Goal: Task Accomplishment & Management: Manage account settings

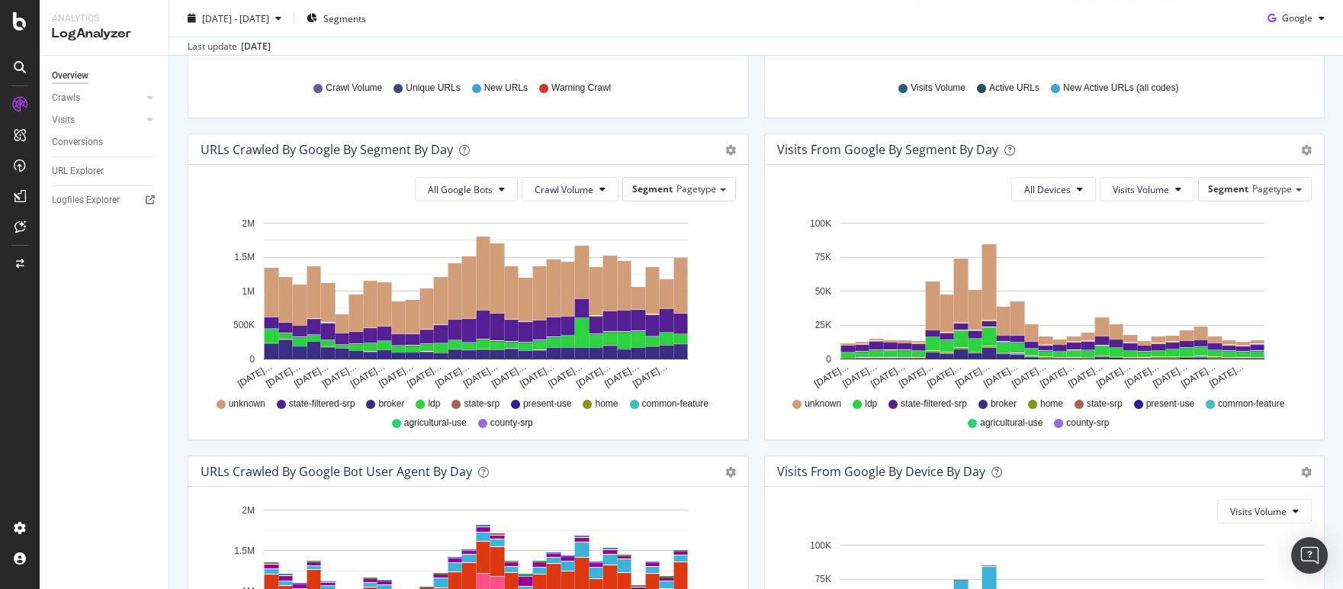
scroll to position [556, 0]
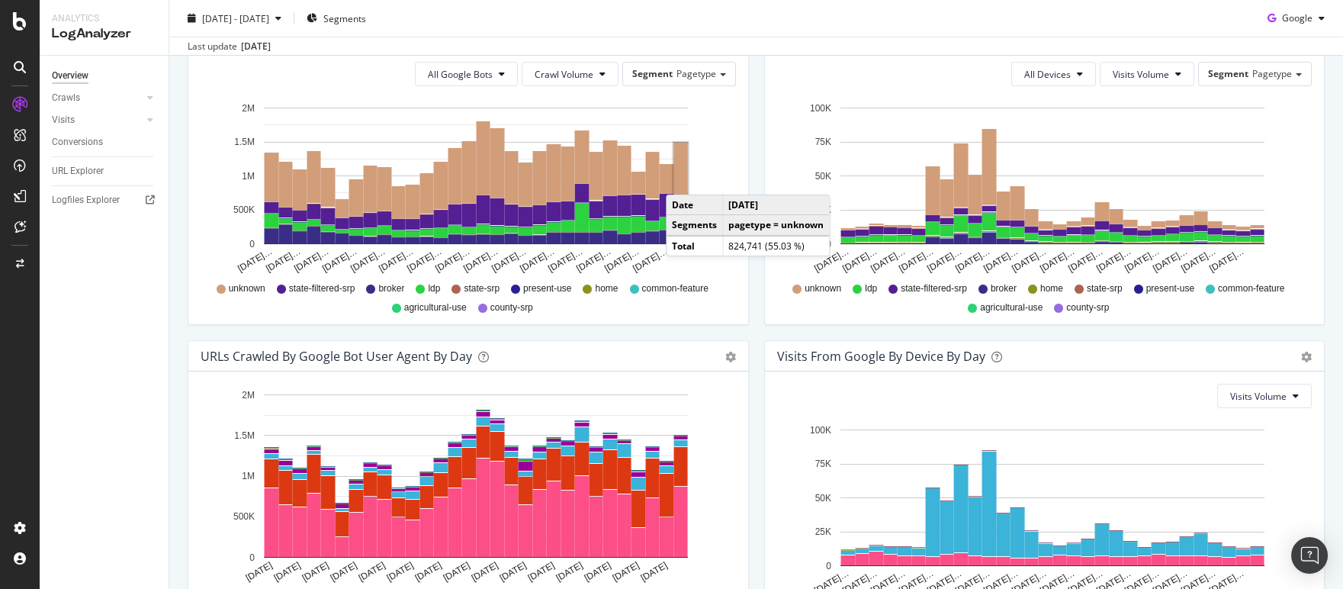
click at [681, 179] on rect "A chart." at bounding box center [681, 170] width 14 height 55
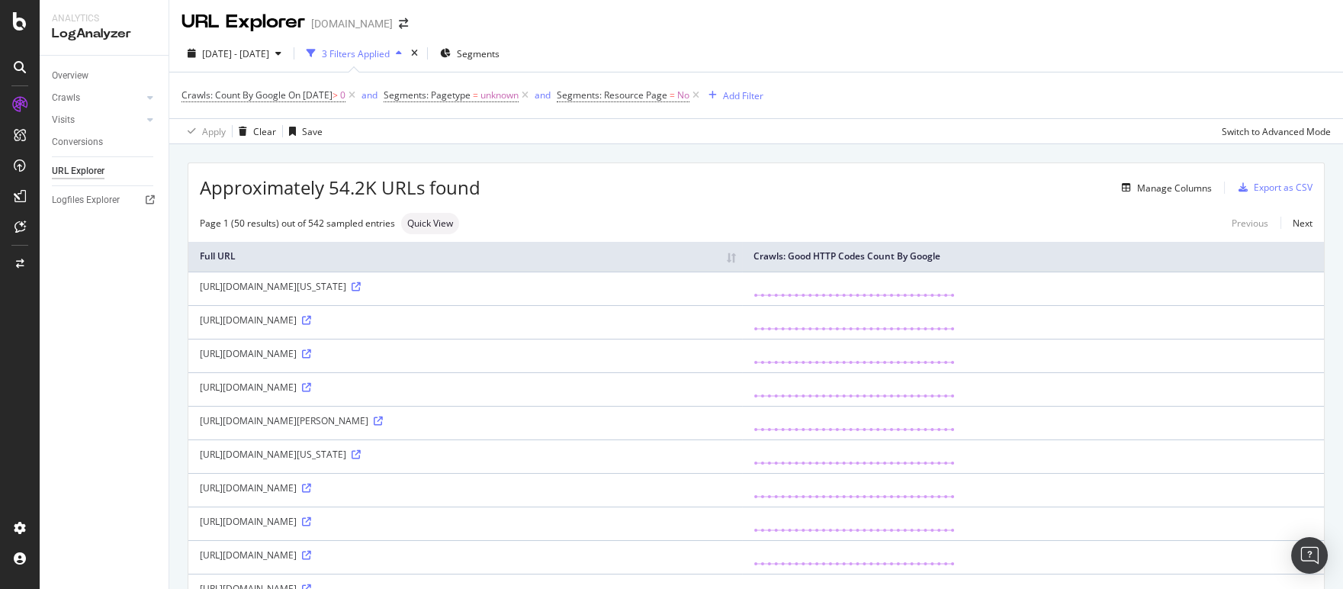
scroll to position [5, 0]
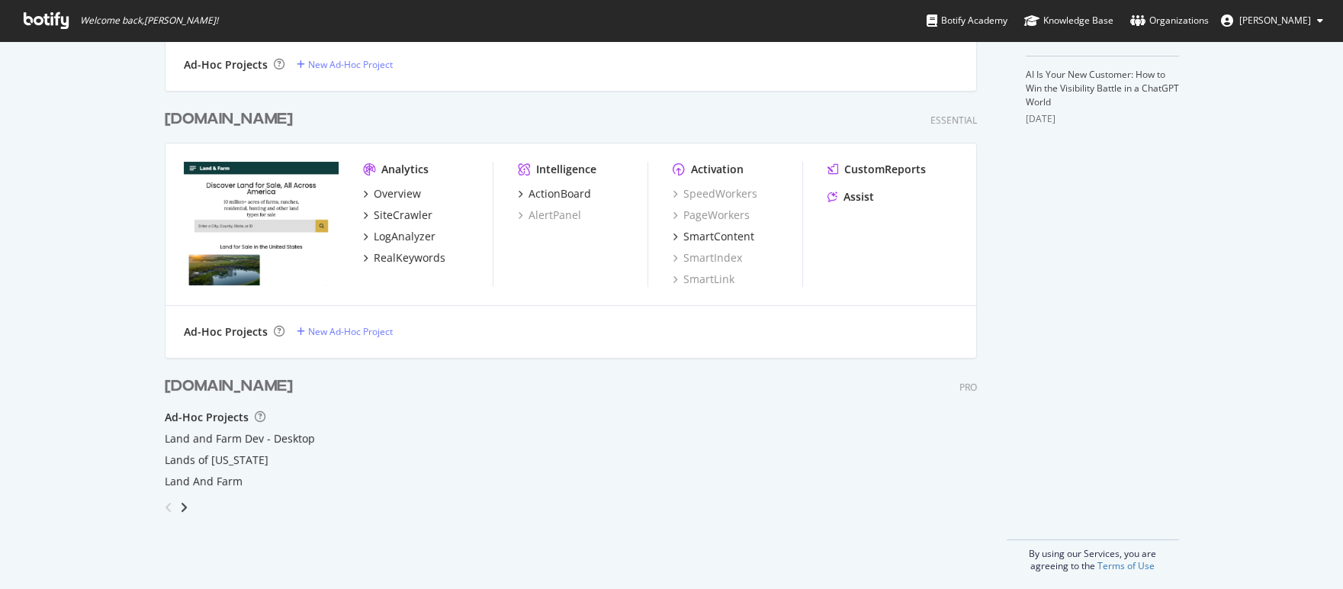
scroll to position [547, 0]
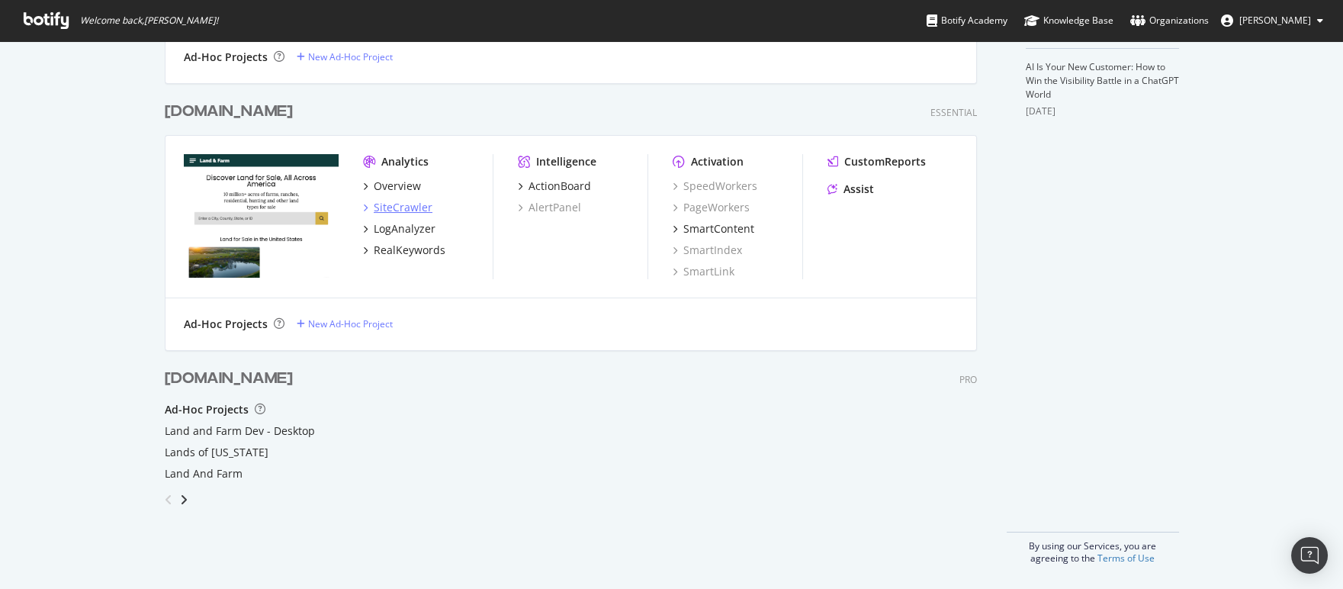
click at [388, 204] on div "SiteCrawler" at bounding box center [403, 207] width 59 height 15
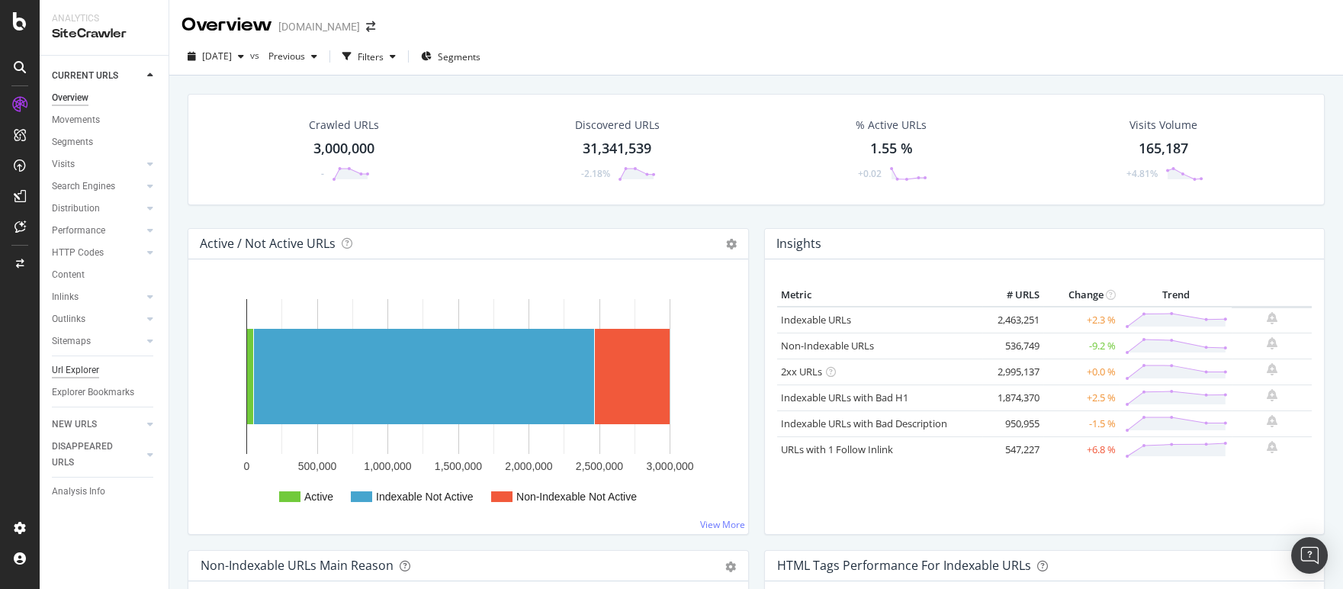
click at [91, 364] on div "Url Explorer" at bounding box center [75, 370] width 47 height 16
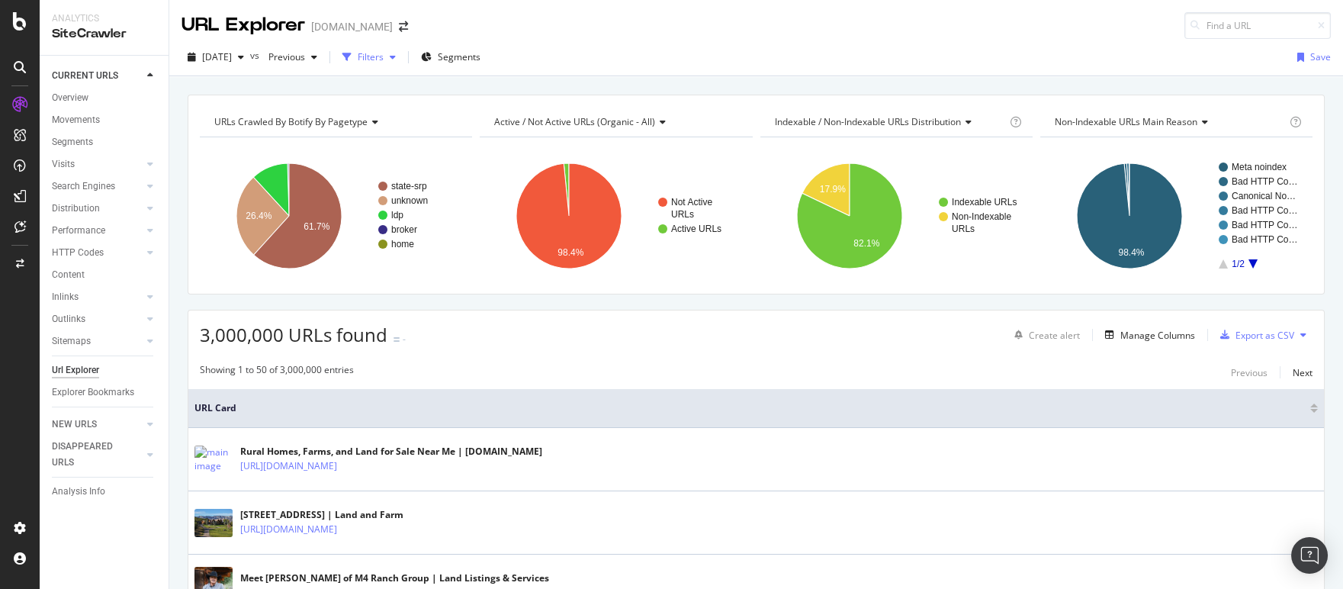
click at [384, 56] on div "Filters" at bounding box center [371, 56] width 26 height 13
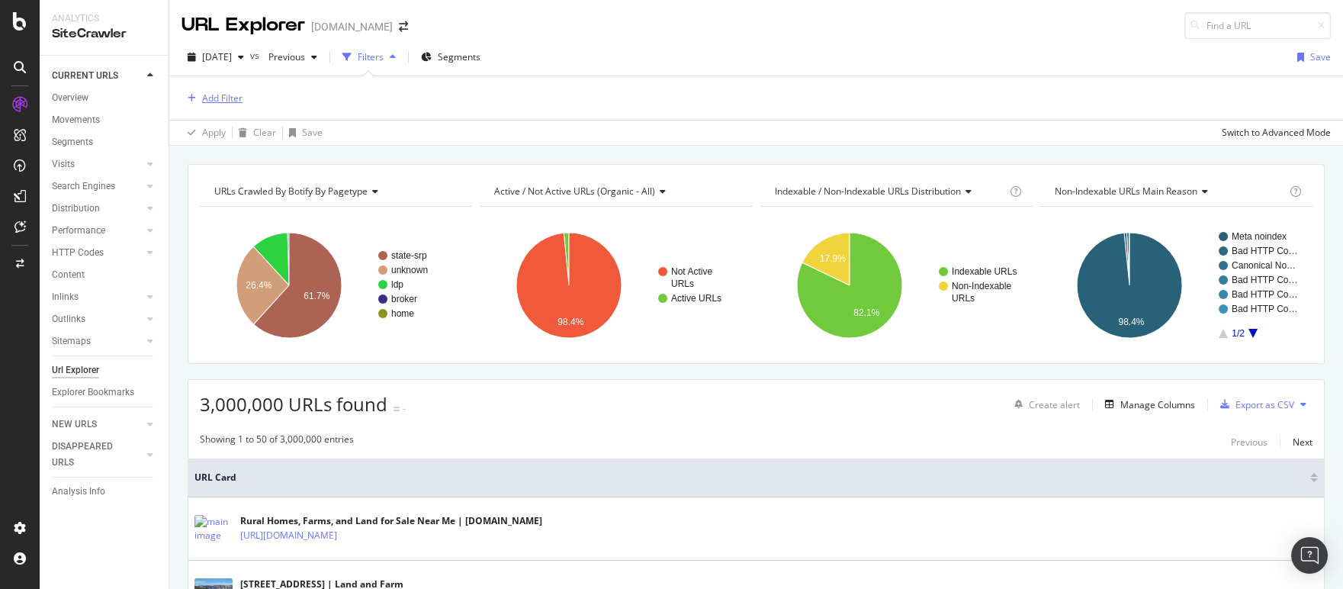
click at [232, 98] on div "Add Filter" at bounding box center [222, 97] width 40 height 13
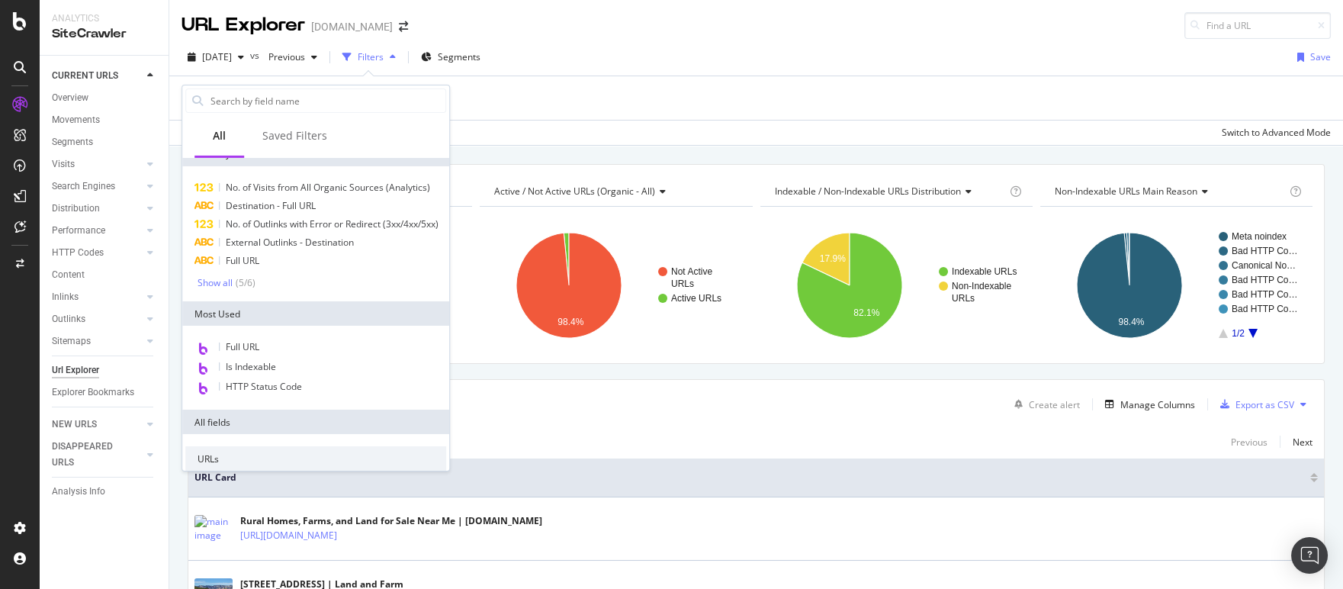
scroll to position [17, 0]
click at [246, 352] on span "Full URL" at bounding box center [243, 345] width 34 height 13
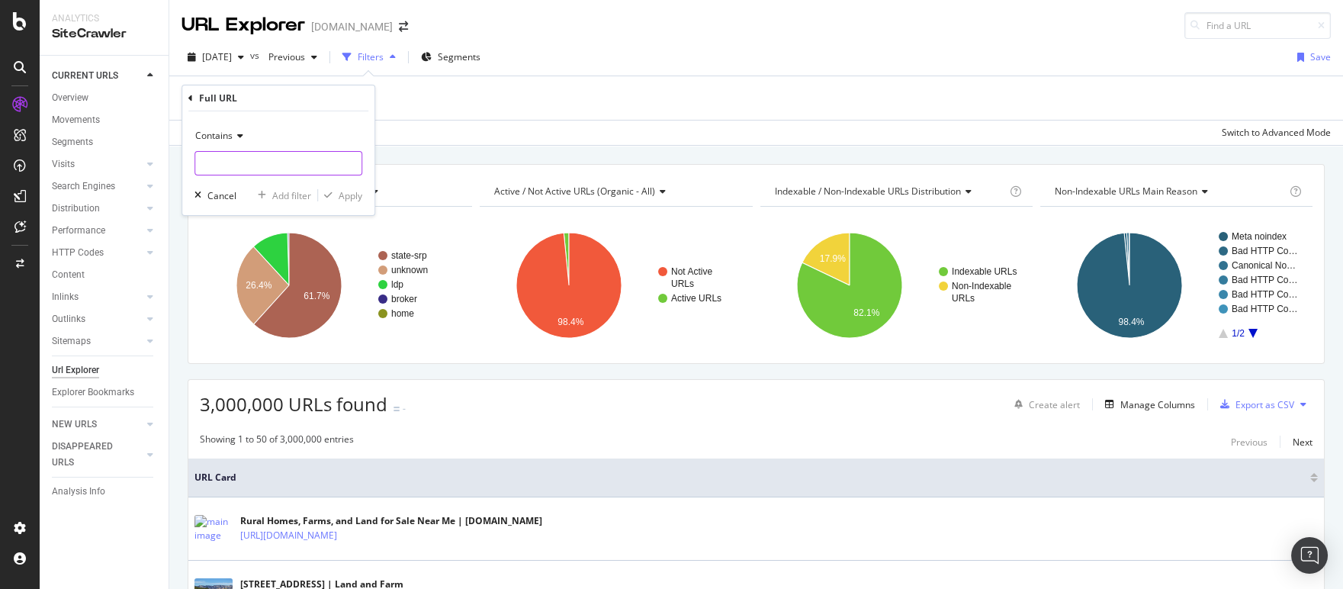
click at [251, 163] on input "text" at bounding box center [278, 163] width 166 height 24
paste input "[URL][DOMAIN_NAME]"
type input "housing-type-barndominium"
click at [355, 192] on div "Apply" at bounding box center [351, 194] width 24 height 13
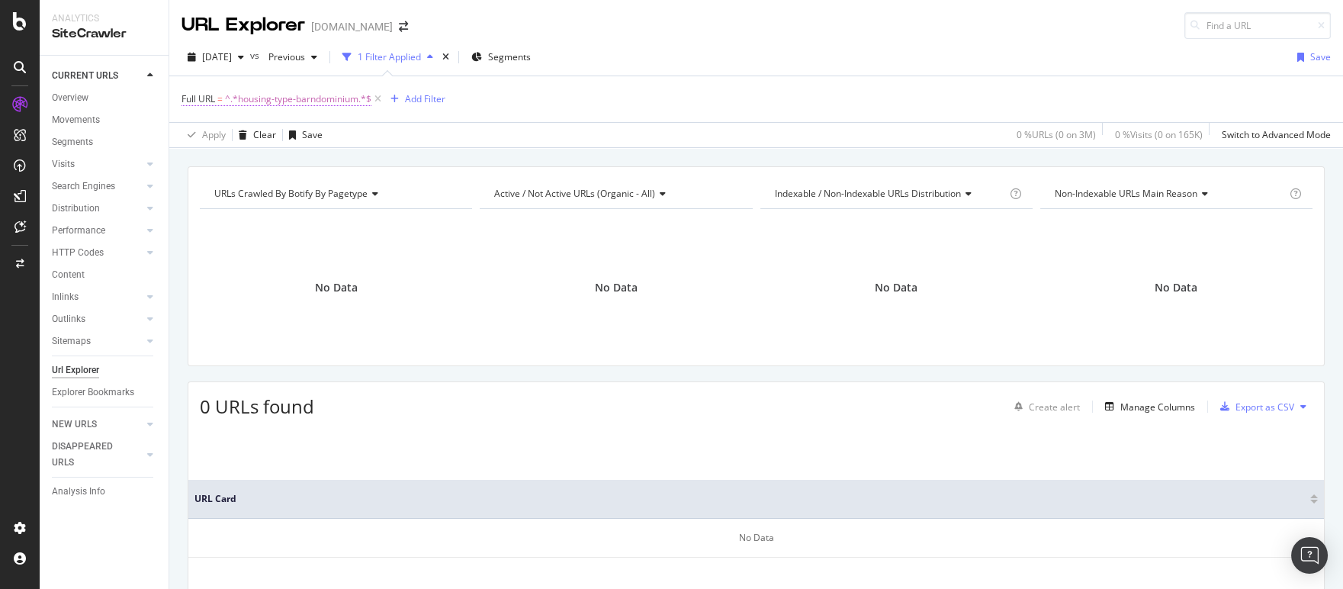
click at [338, 95] on span "^.*housing-type-barndominium.*$" at bounding box center [298, 98] width 146 height 21
drag, startPoint x: 261, startPoint y: 162, endPoint x: 347, endPoint y: 165, distance: 86.2
click at [347, 165] on div "housing-type-barndominium" at bounding box center [278, 161] width 168 height 24
click at [326, 160] on input "housing-type-barndominium" at bounding box center [267, 161] width 144 height 24
drag, startPoint x: 323, startPoint y: 163, endPoint x: 271, endPoint y: 171, distance: 52.4
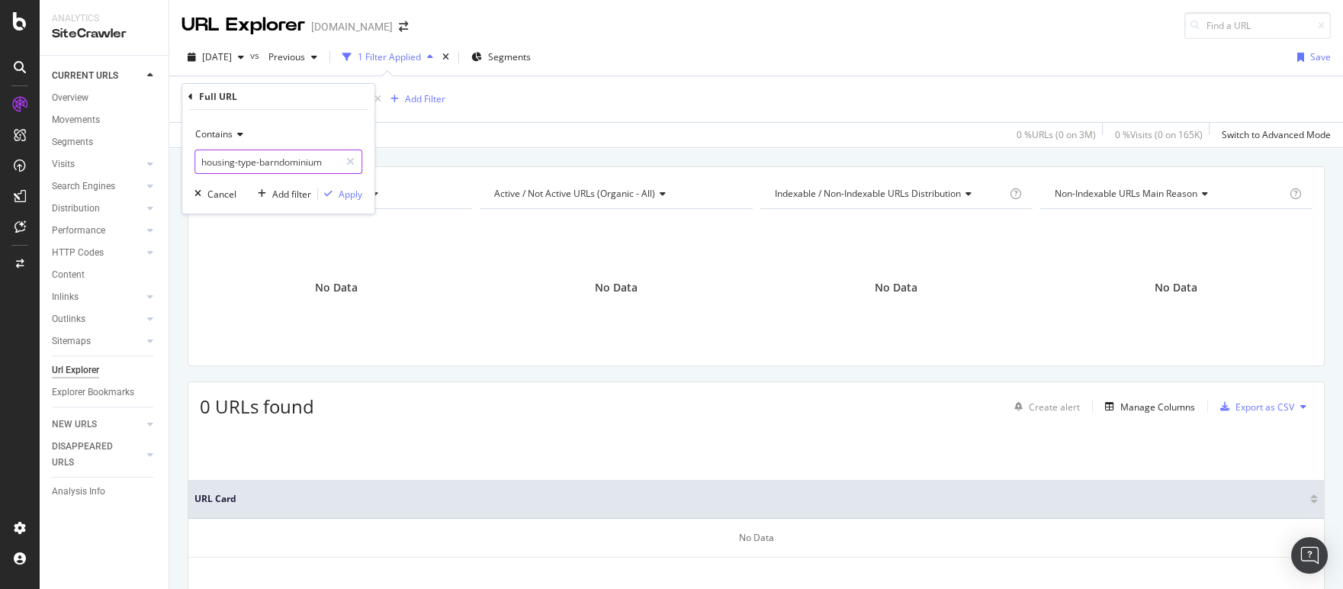
click at [262, 165] on input "housing-type-barndominium" at bounding box center [267, 161] width 144 height 24
type input "housing-type-"
click at [358, 197] on div "Apply" at bounding box center [351, 194] width 24 height 13
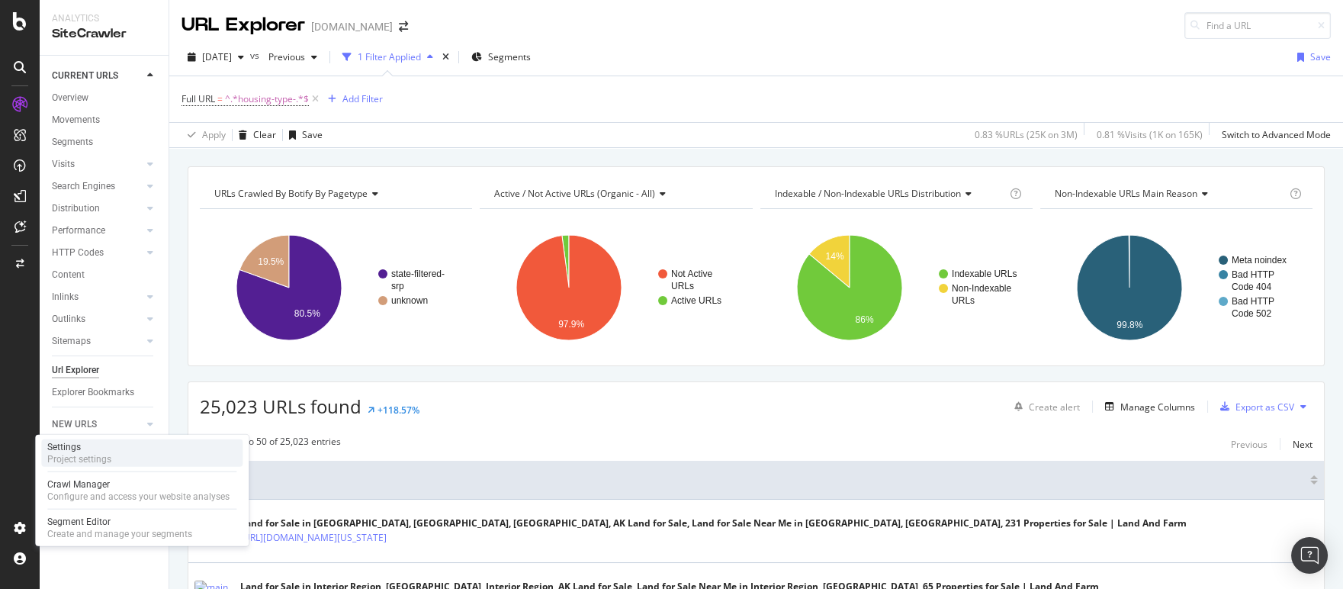
click at [101, 459] on div "Project settings" at bounding box center [79, 459] width 64 height 12
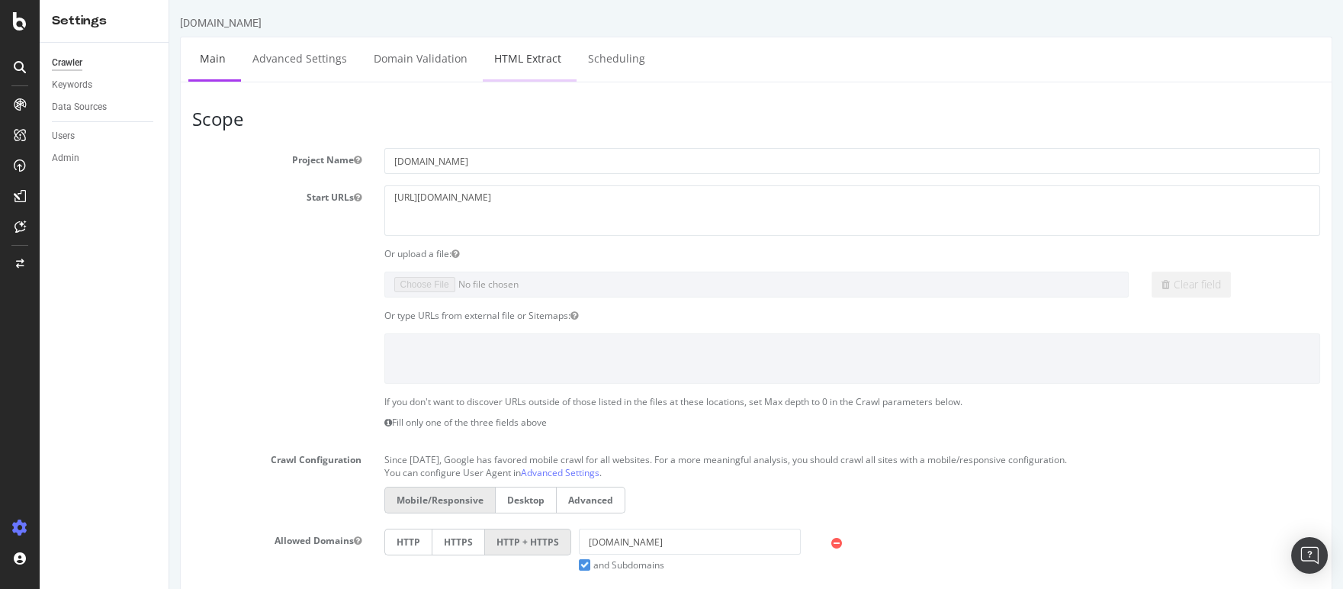
click at [520, 61] on link "HTML Extract" at bounding box center [528, 58] width 90 height 42
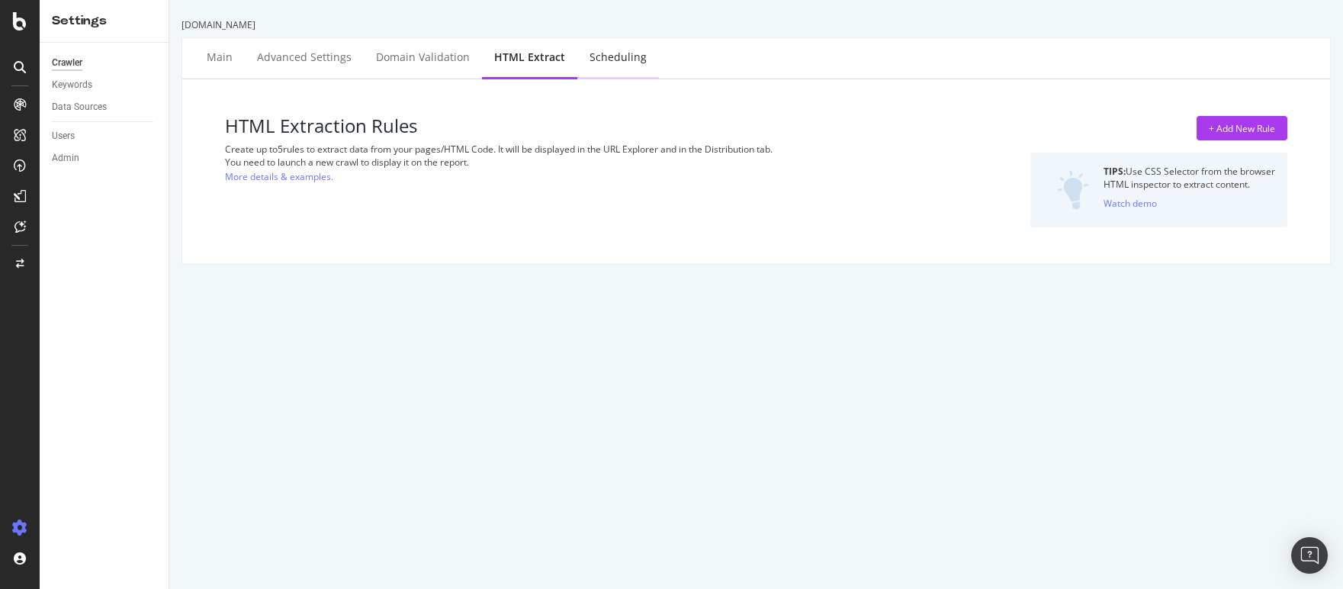
click at [589, 62] on div "Scheduling" at bounding box center [617, 57] width 57 height 15
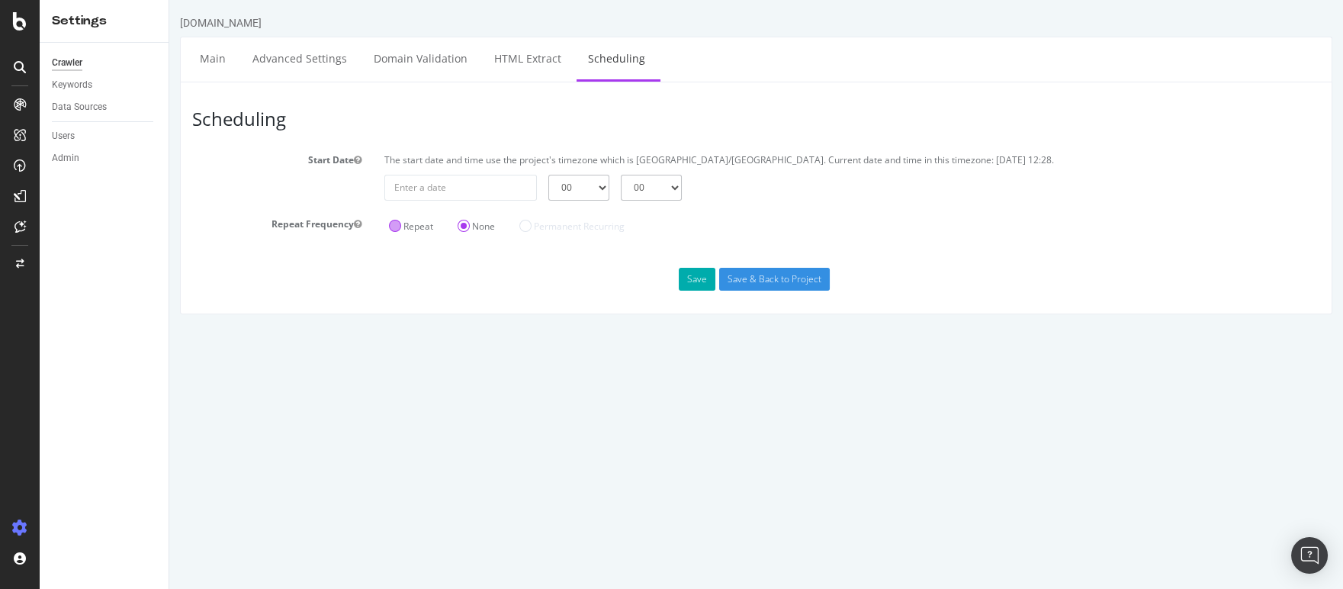
click at [393, 220] on label "Repeat" at bounding box center [411, 226] width 44 height 13
click at [169, 0] on input "Repeat" at bounding box center [169, 0] width 0 height 0
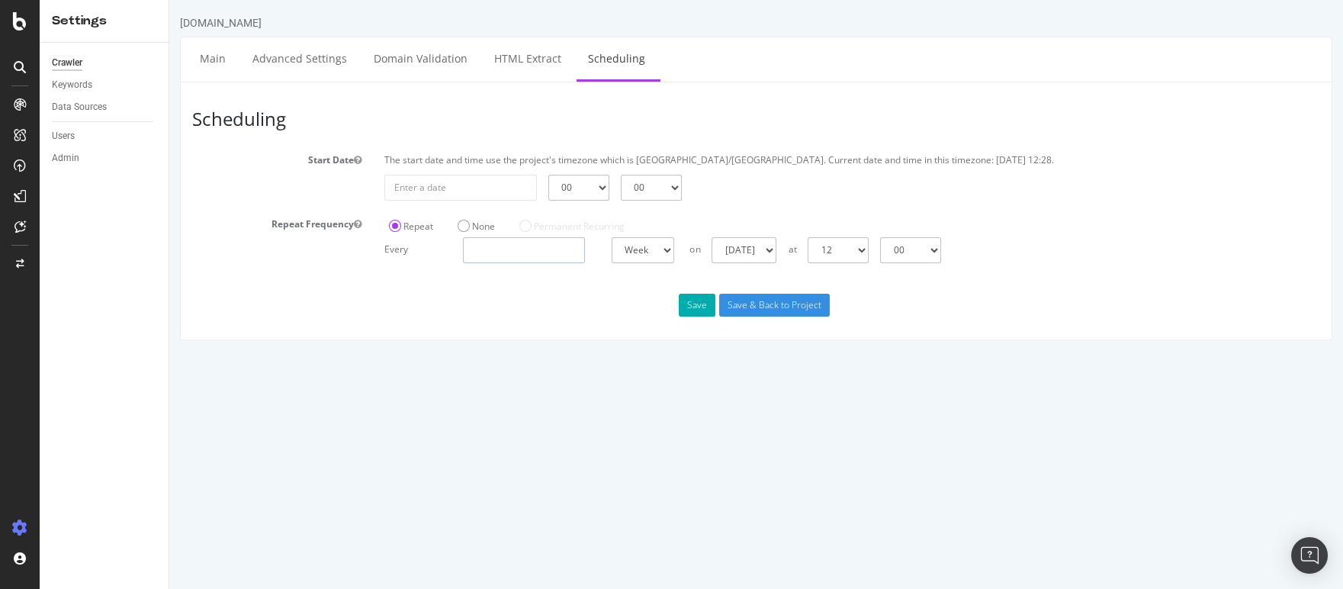
click at [531, 255] on input "number" at bounding box center [524, 250] width 122 height 26
click at [557, 249] on input "number" at bounding box center [524, 250] width 122 height 26
click at [443, 280] on div "Scheduling Start Date The start date and time use the project's timezone which …" at bounding box center [756, 211] width 1152 height 258
click at [662, 252] on select "Day Week Month" at bounding box center [642, 250] width 63 height 26
click at [611, 237] on select "Day Week Month" at bounding box center [642, 250] width 63 height 26
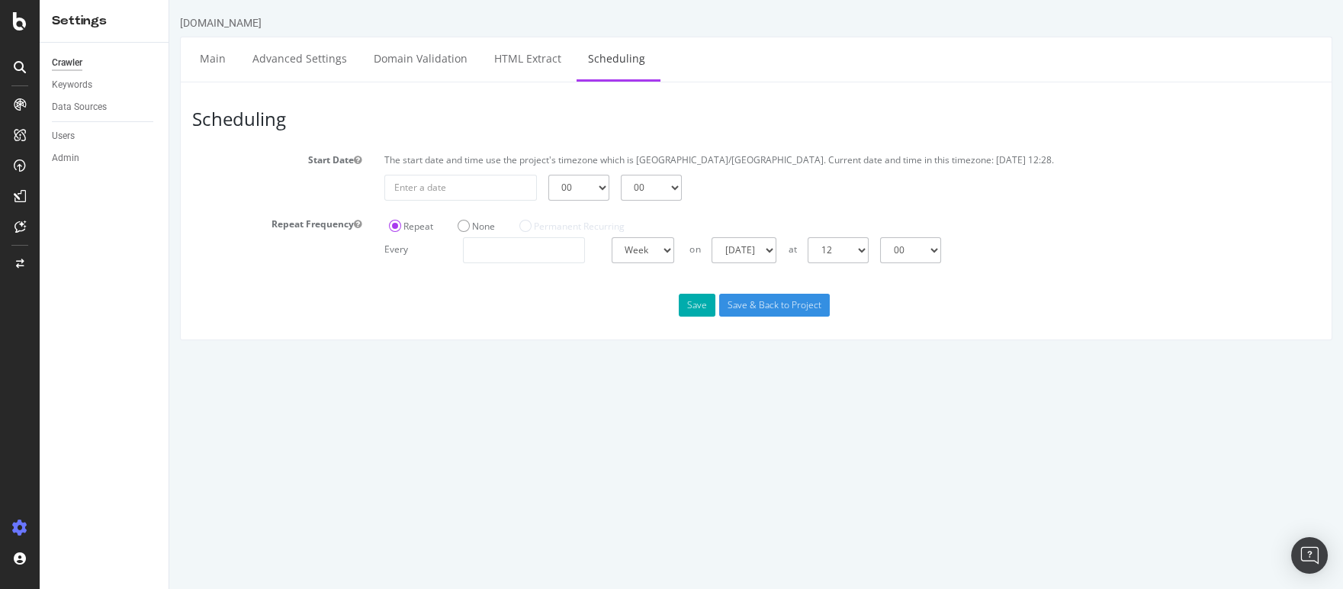
click at [544, 294] on div "Save Save & Back to Project" at bounding box center [756, 305] width 1151 height 23
click at [89, 113] on div "Data Sources" at bounding box center [79, 107] width 55 height 16
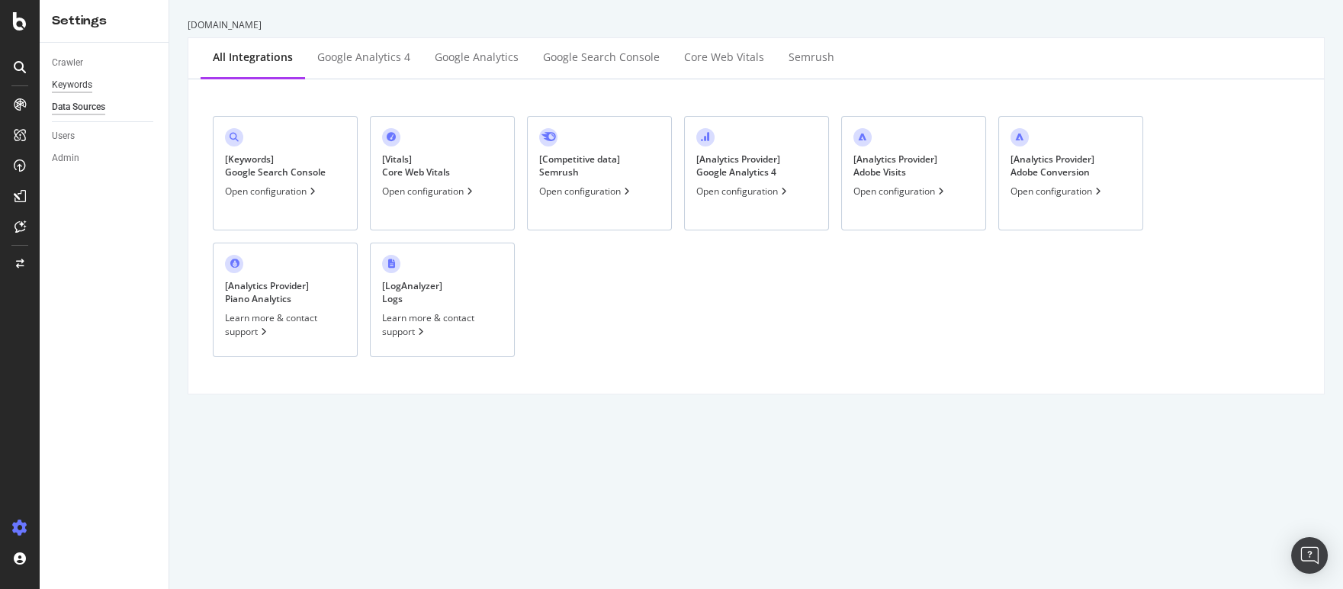
click at [78, 92] on div "Keywords" at bounding box center [72, 85] width 40 height 16
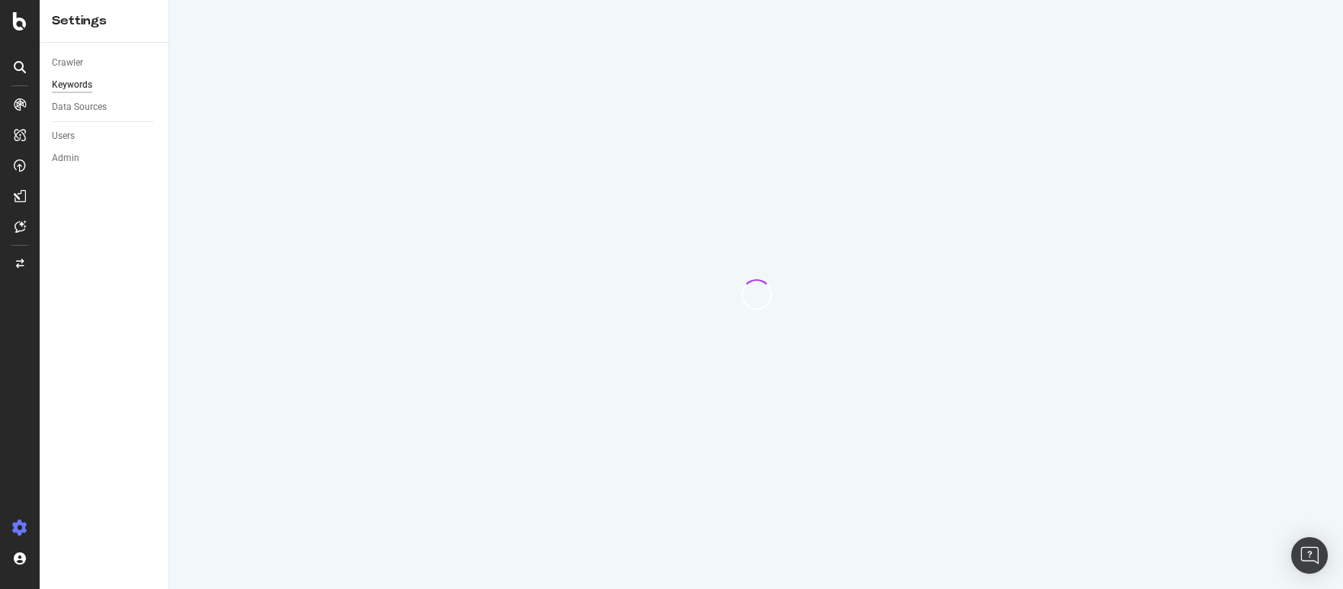
click at [22, 27] on icon at bounding box center [20, 21] width 14 height 18
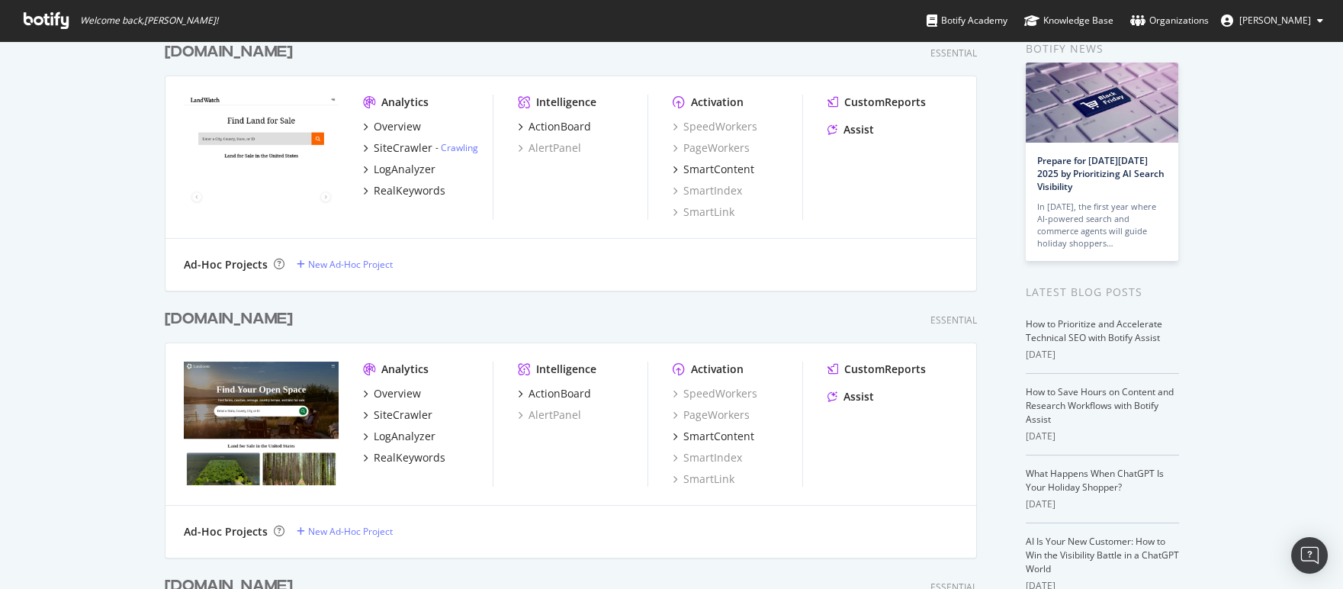
scroll to position [547, 0]
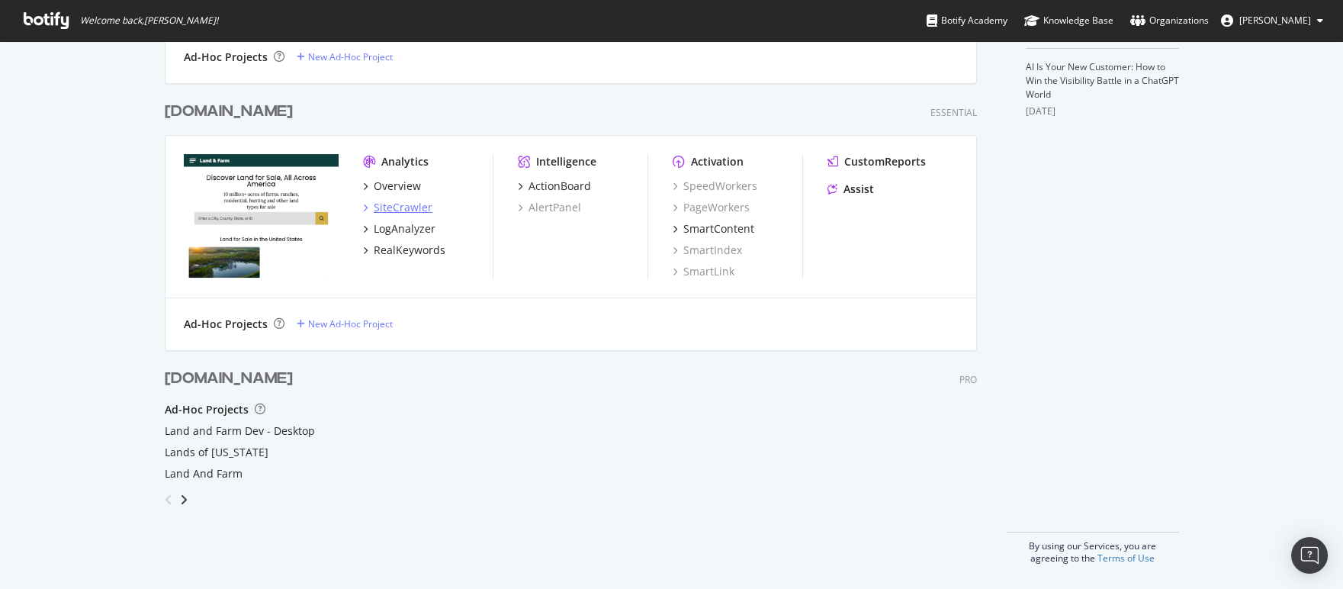
click at [412, 207] on div "SiteCrawler" at bounding box center [403, 207] width 59 height 15
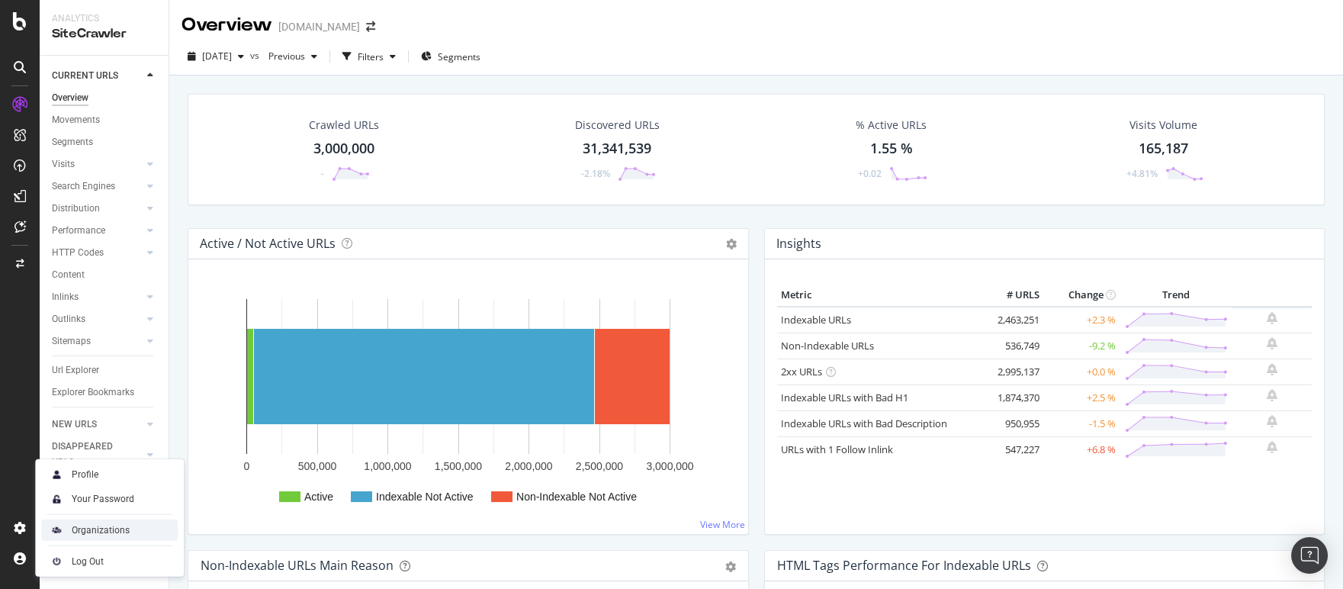
click at [92, 530] on div "Organizations" at bounding box center [101, 530] width 58 height 12
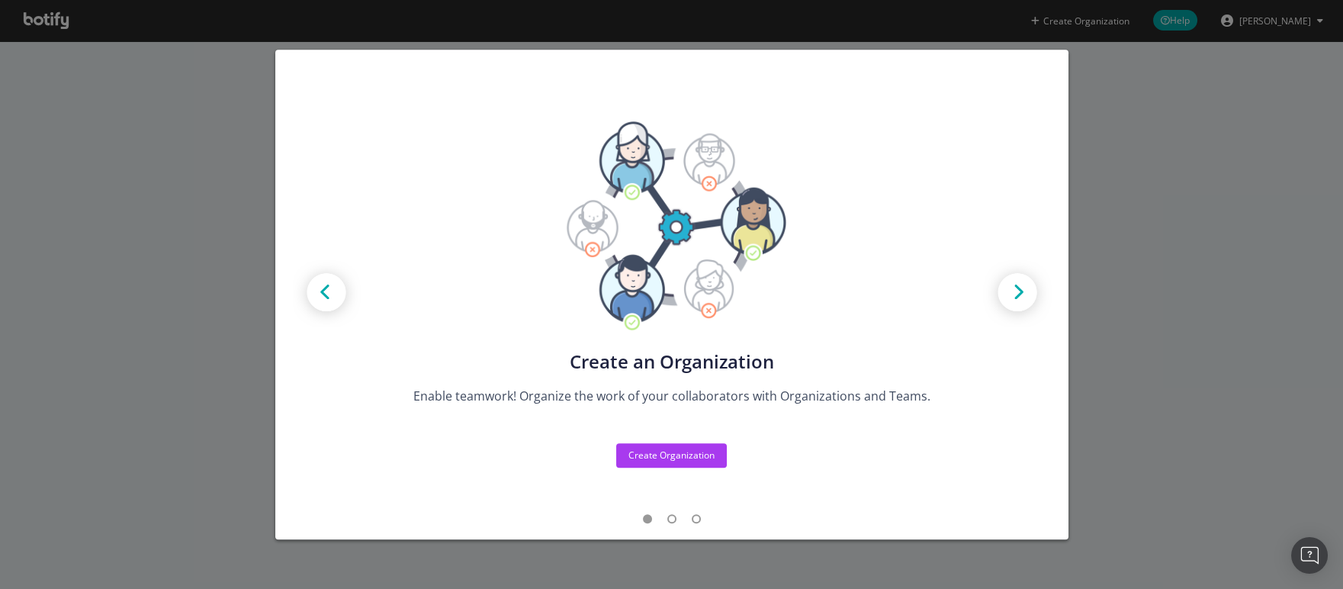
drag, startPoint x: 1238, startPoint y: 292, endPoint x: 1205, endPoint y: 278, distance: 35.5
click at [1238, 292] on div "Create new Projects for your Teams Create the exact model that matches your Org…" at bounding box center [671, 294] width 1343 height 589
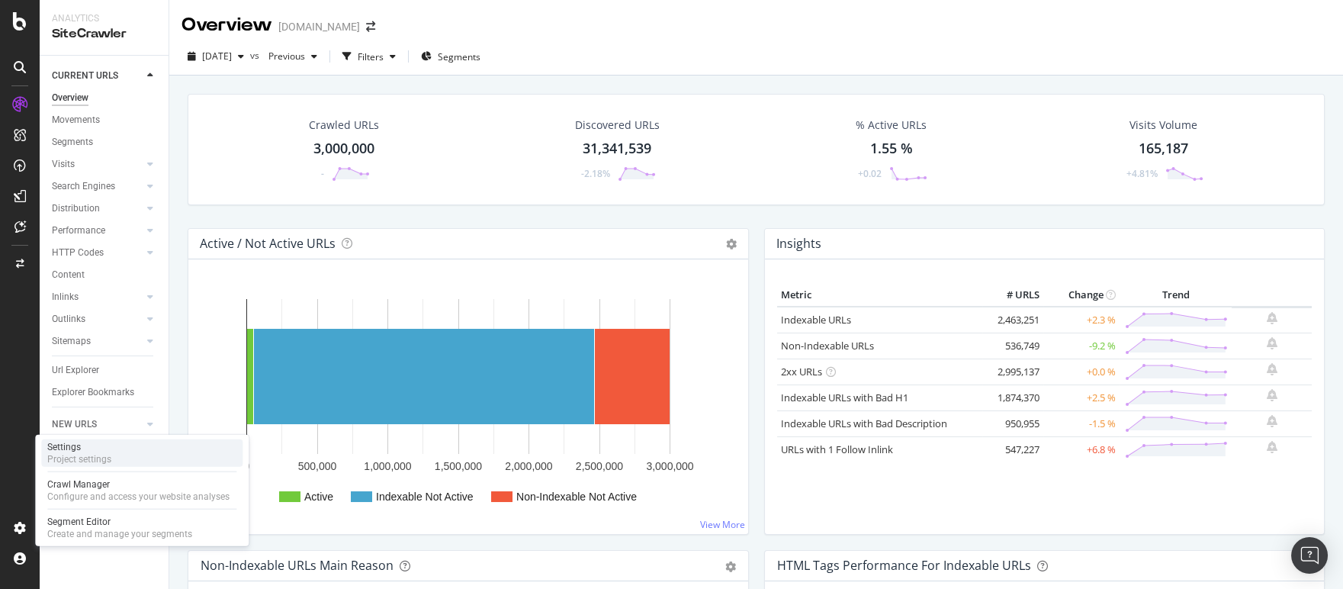
click at [101, 464] on div "Project settings" at bounding box center [79, 459] width 64 height 12
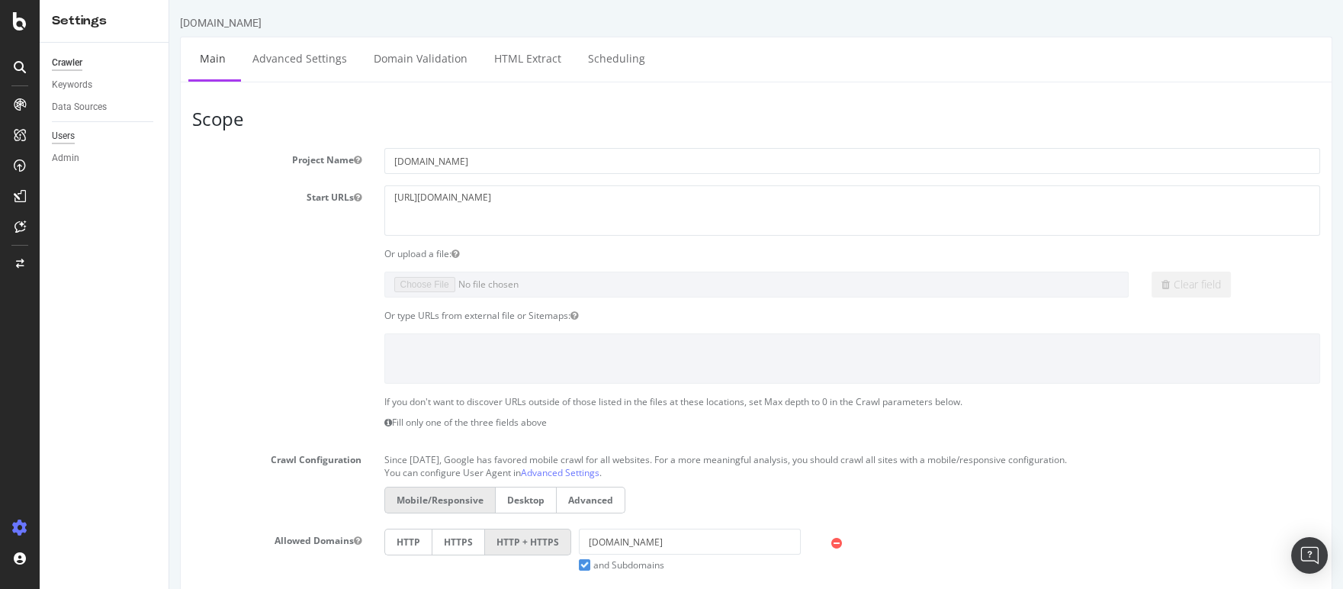
click at [67, 136] on div "Users" at bounding box center [63, 136] width 23 height 16
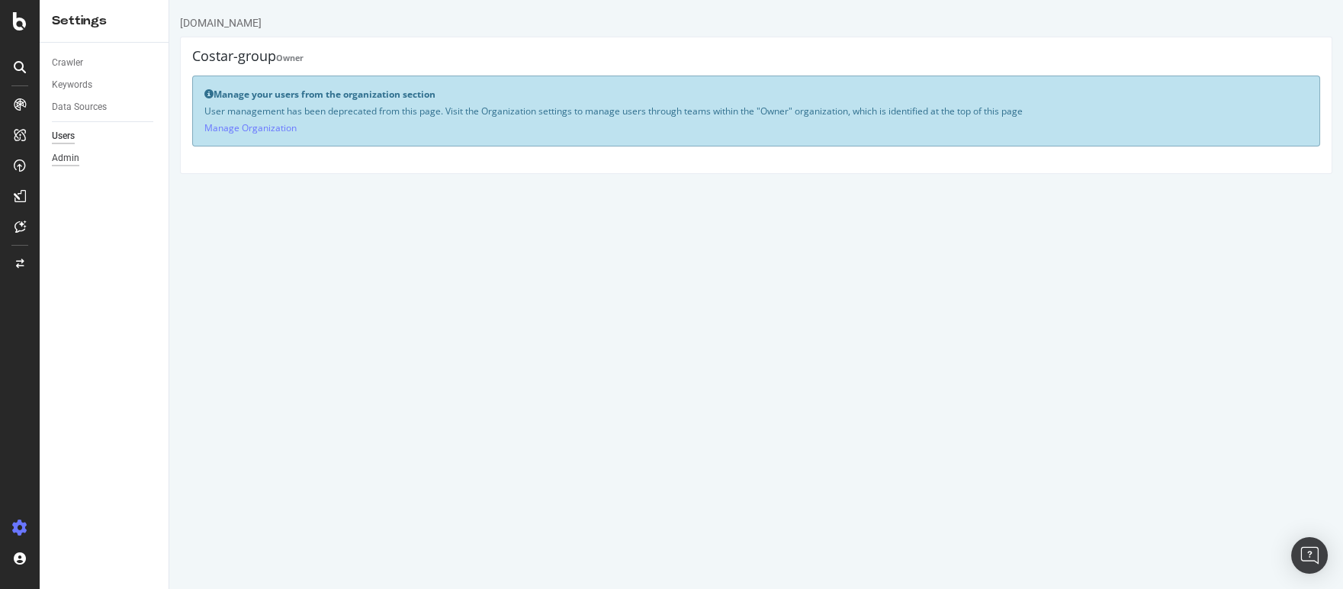
click at [69, 156] on div "Admin" at bounding box center [65, 158] width 27 height 16
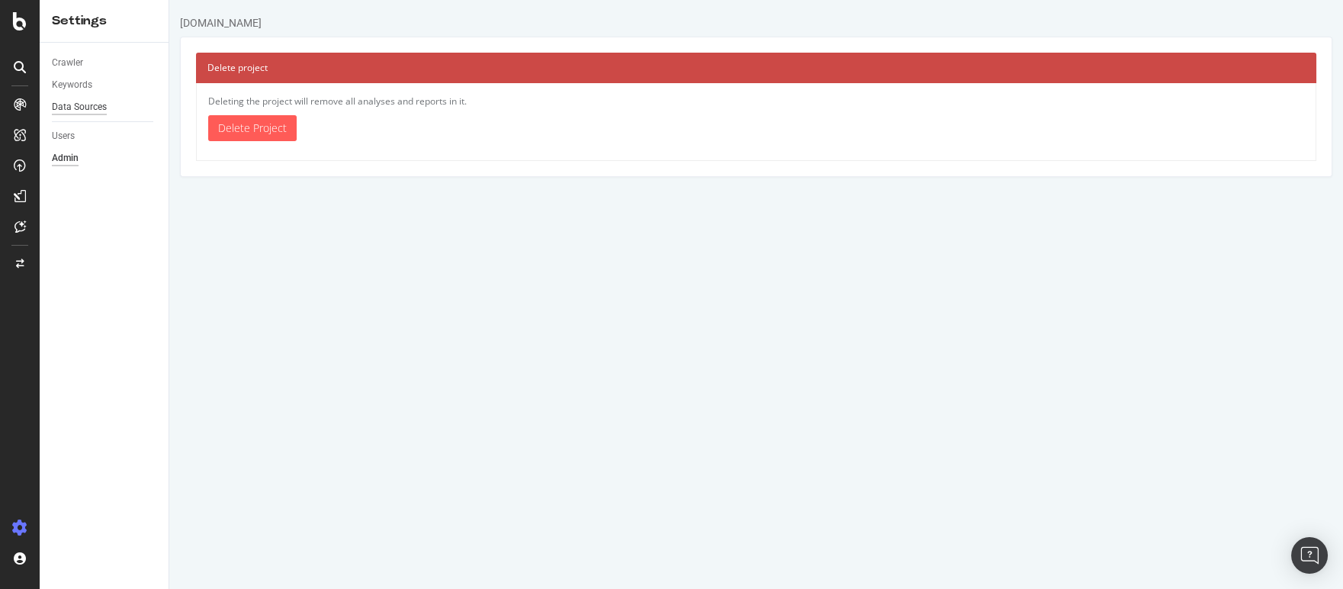
click at [78, 110] on div "Data Sources" at bounding box center [79, 107] width 55 height 16
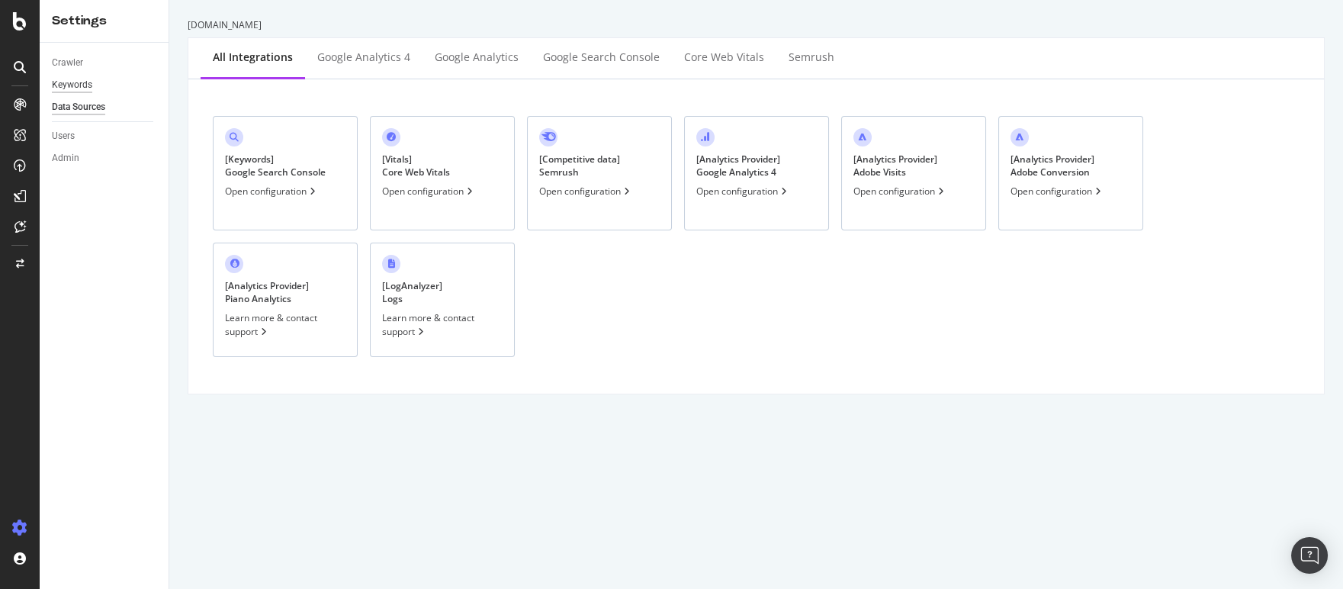
click at [80, 88] on div "Keywords" at bounding box center [72, 85] width 40 height 16
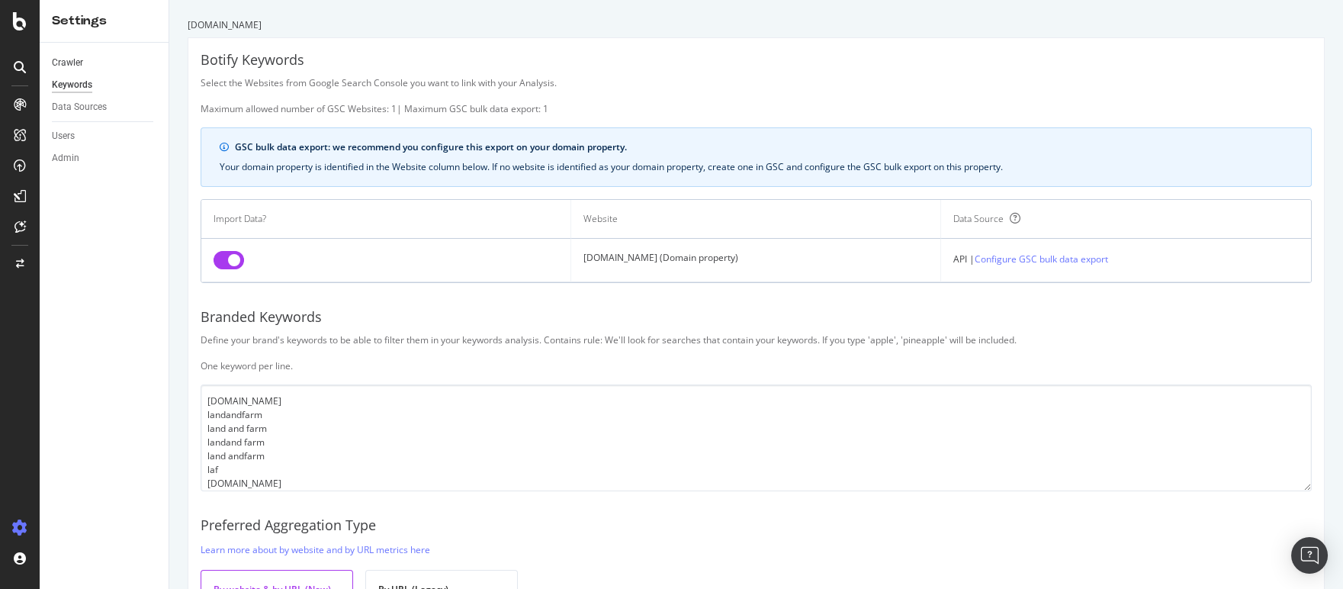
click at [83, 64] on link "Crawler" at bounding box center [105, 63] width 106 height 16
